Goal: Task Accomplishment & Management: Manage account settings

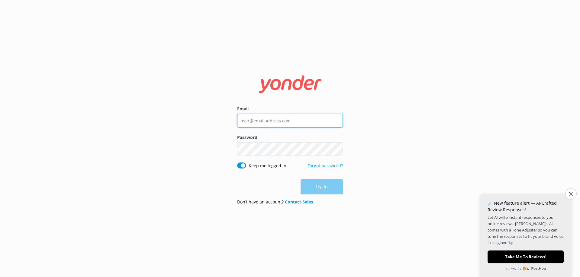
type input "[EMAIL_ADDRESS][DOMAIN_NAME]"
click at [324, 191] on div "Log in" at bounding box center [290, 187] width 106 height 15
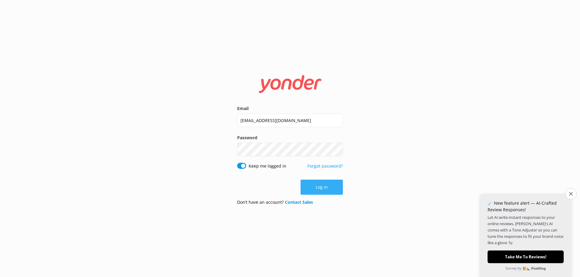
click at [324, 189] on button "Log in" at bounding box center [321, 187] width 42 height 15
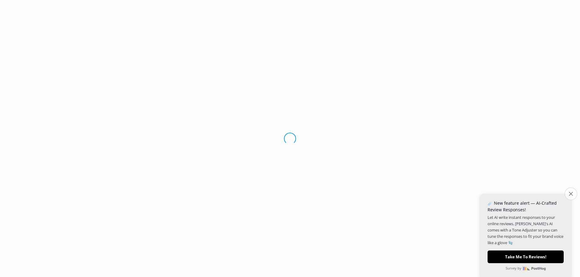
click at [571, 194] on icon "Close survey" at bounding box center [570, 194] width 4 height 4
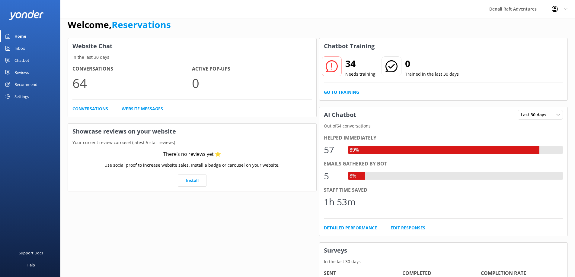
scroll to position [20, 0]
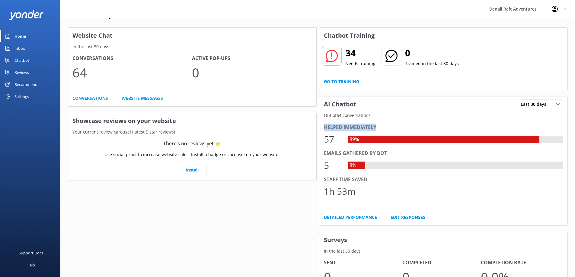
drag, startPoint x: 324, startPoint y: 126, endPoint x: 378, endPoint y: 128, distance: 53.4
click at [378, 128] on div "Helped immediately" at bounding box center [443, 128] width 239 height 8
click at [398, 128] on div "Helped immediately" at bounding box center [443, 128] width 239 height 8
click at [363, 194] on div "1h 53m" at bounding box center [443, 191] width 239 height 14
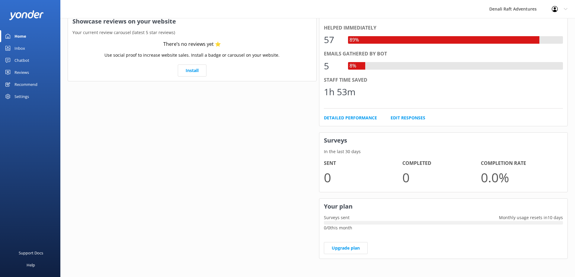
scroll to position [0, 0]
